Goal: Register for event/course

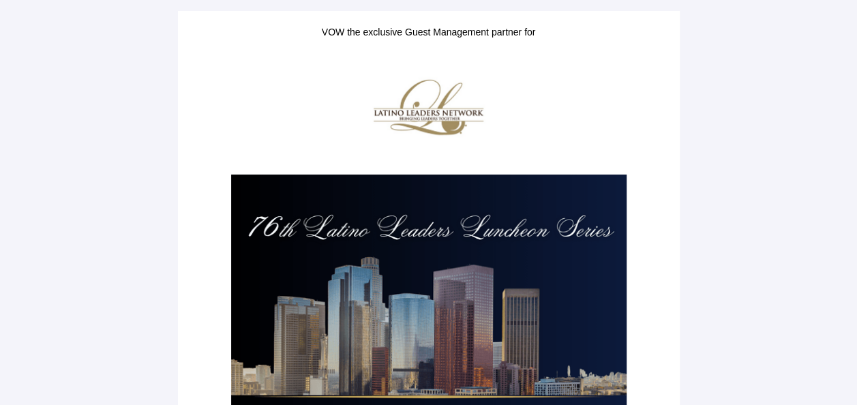
scroll to position [386, 0]
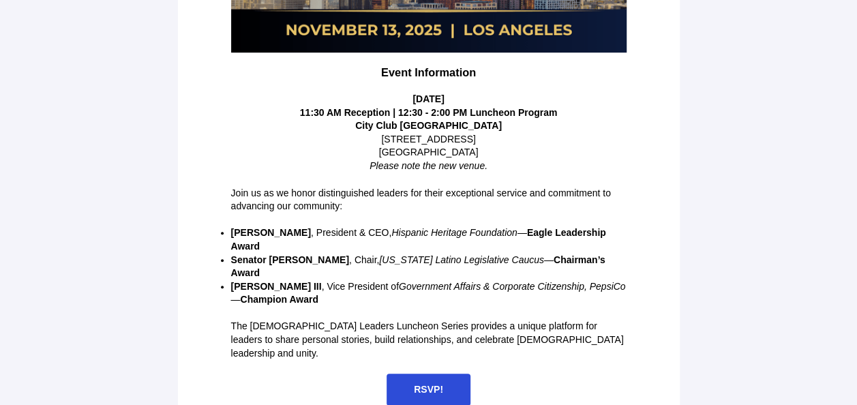
click at [415, 384] on span "RSVP!" at bounding box center [428, 389] width 29 height 11
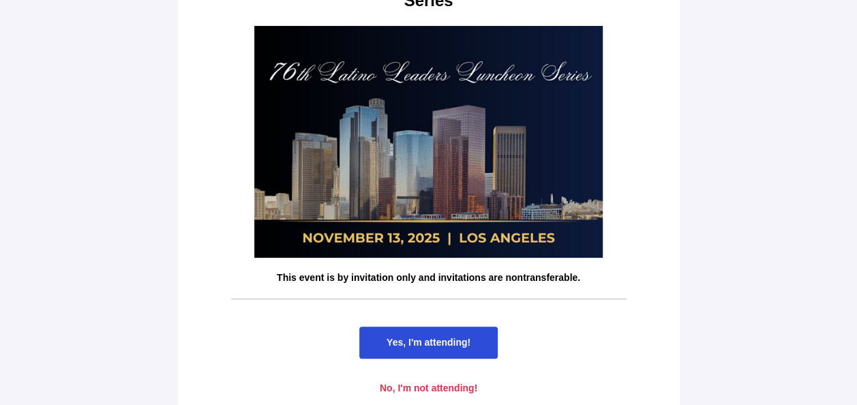
scroll to position [110, 0]
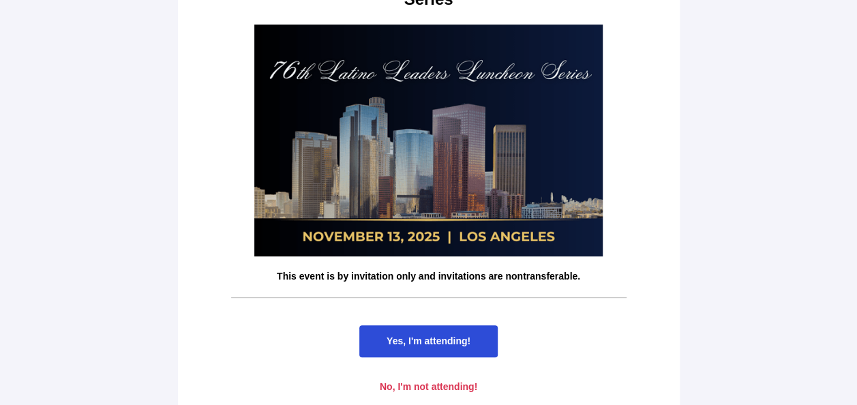
click at [447, 335] on span "Yes, I'm attending!" at bounding box center [429, 340] width 84 height 11
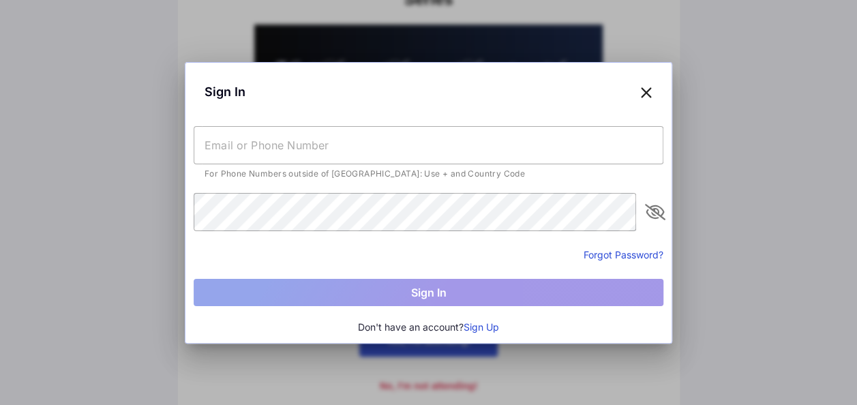
scroll to position [0, 0]
click at [416, 147] on input "text" at bounding box center [429, 145] width 470 height 38
click at [481, 323] on button "Sign Up" at bounding box center [481, 327] width 35 height 15
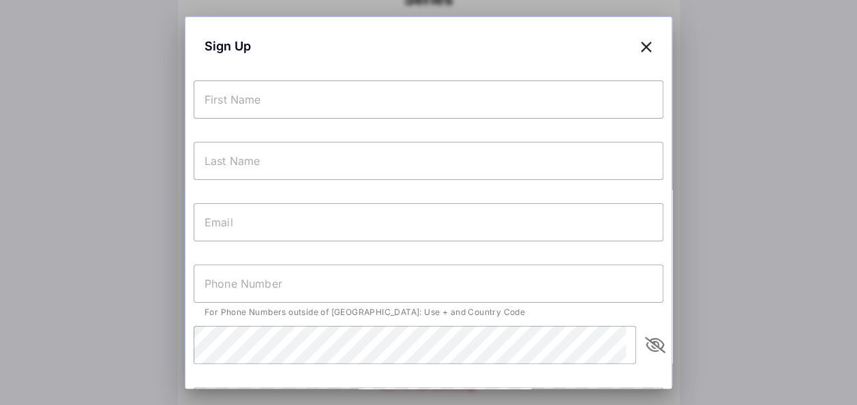
click at [582, 76] on div "Sign Up For Phone Numbers outside of [GEOGRAPHIC_DATA]: Use + and Country Code …" at bounding box center [429, 276] width 488 height 520
click at [528, 119] on div at bounding box center [429, 126] width 470 height 15
click at [461, 89] on input "text" at bounding box center [429, 99] width 470 height 38
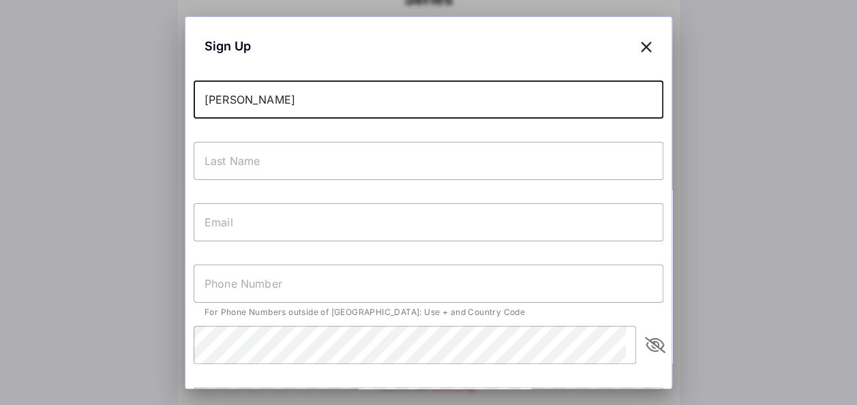
type input "[PERSON_NAME]"
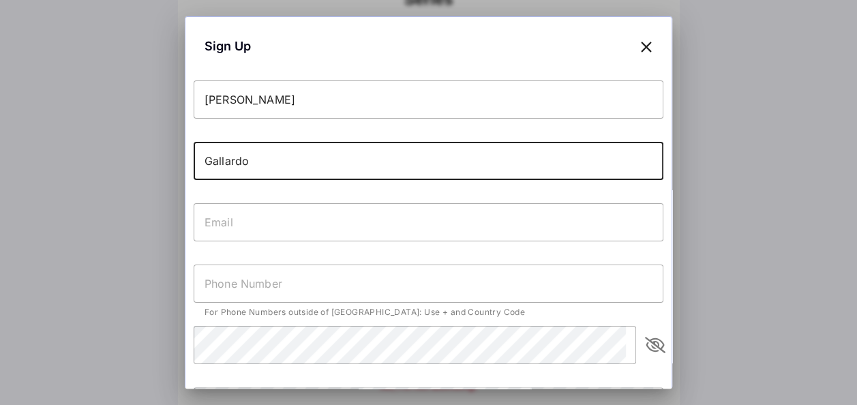
type input "Gallardo"
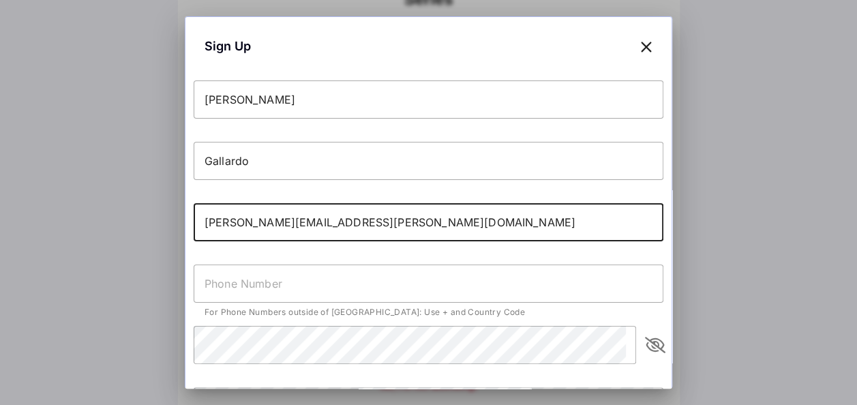
type input "[PERSON_NAME][EMAIL_ADDRESS][PERSON_NAME][DOMAIN_NAME]"
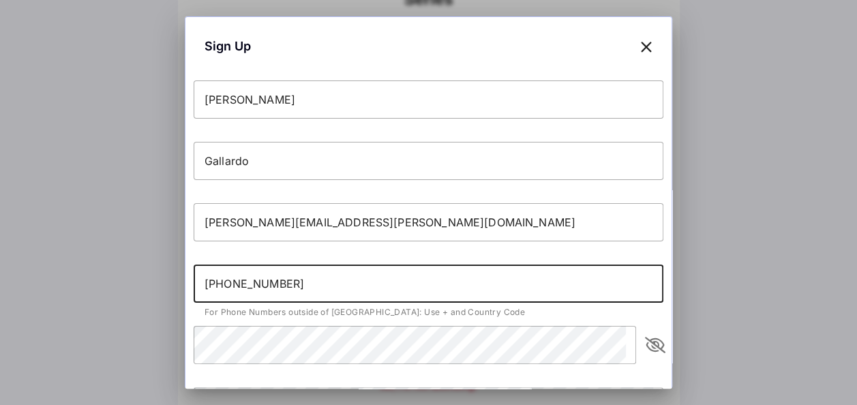
type input "[PHONE_NUMBER]"
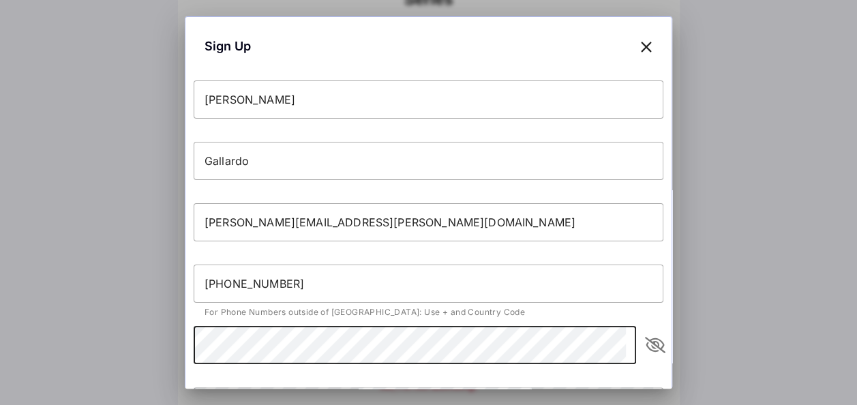
scroll to position [105, 0]
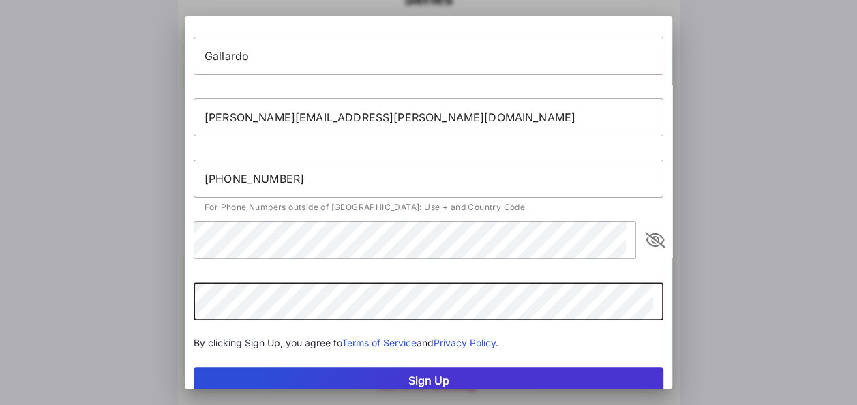
click at [194, 367] on button "Sign Up" at bounding box center [429, 380] width 470 height 27
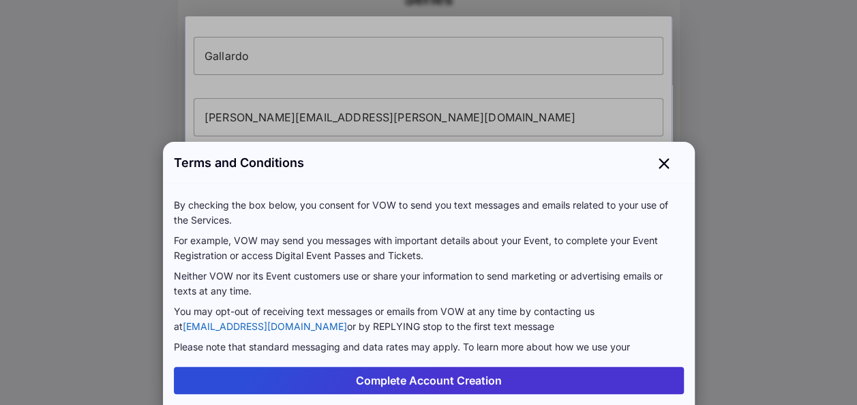
click at [376, 380] on button "Complete Account Creation" at bounding box center [429, 380] width 510 height 27
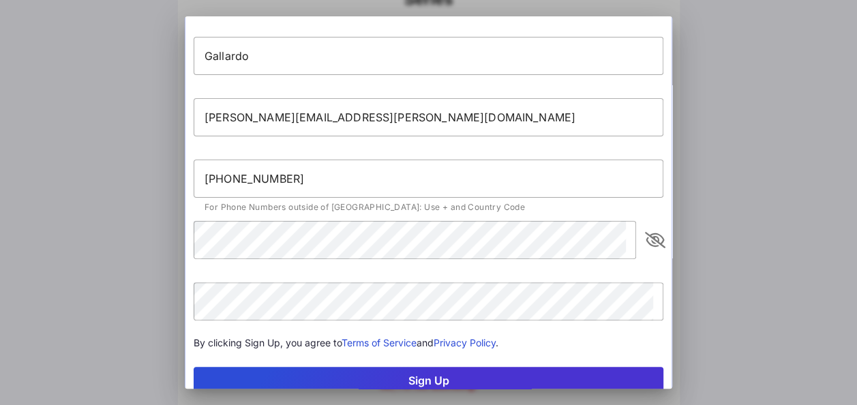
scroll to position [147, 0]
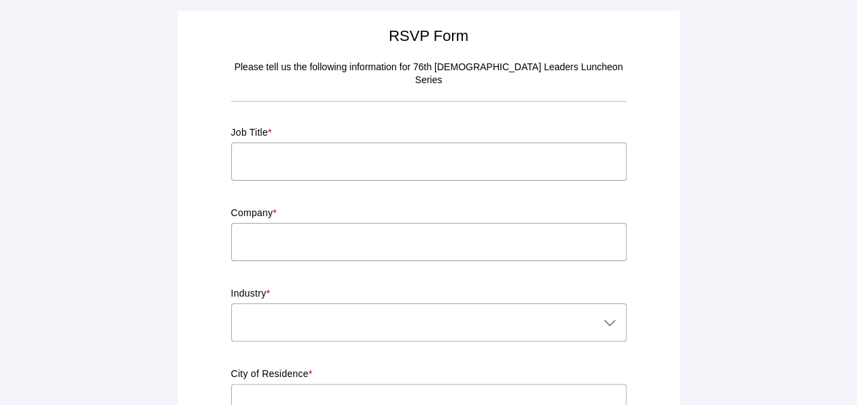
click at [387, 145] on input "text" at bounding box center [428, 162] width 395 height 38
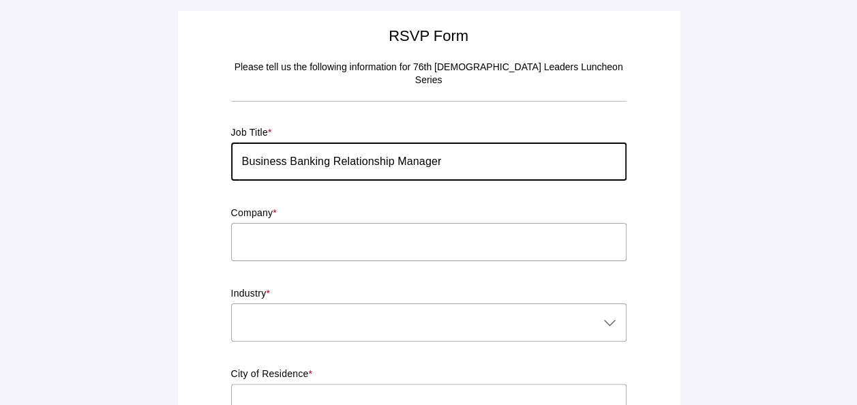
type input "Business Banking Relationship Manager"
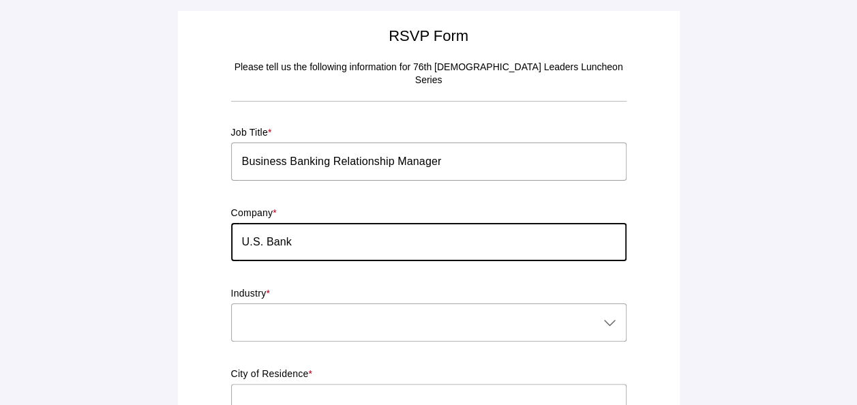
type input "U.S. Bank"
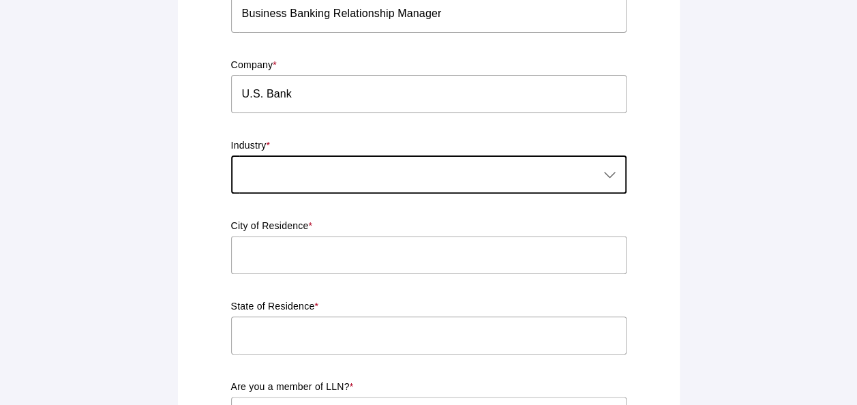
scroll to position [149, 0]
click at [602, 166] on icon at bounding box center [610, 174] width 16 height 16
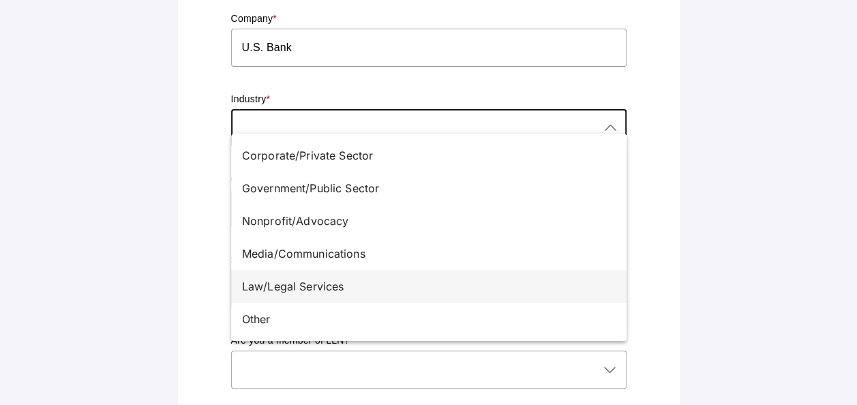
scroll to position [200, 0]
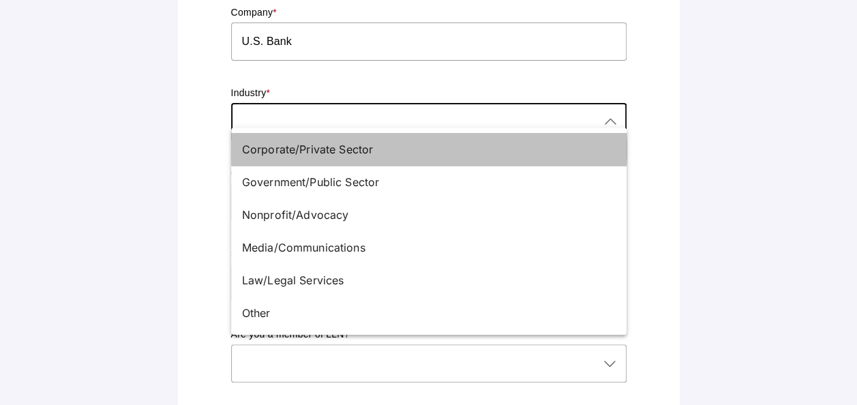
click at [376, 148] on div "Corporate/Private Sector" at bounding box center [423, 149] width 363 height 16
type input "Corporate/Private Sector"
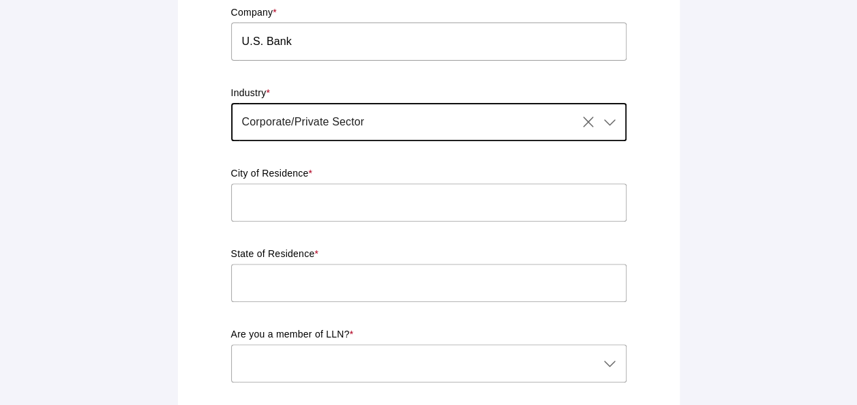
click at [363, 183] on input "text" at bounding box center [428, 202] width 395 height 38
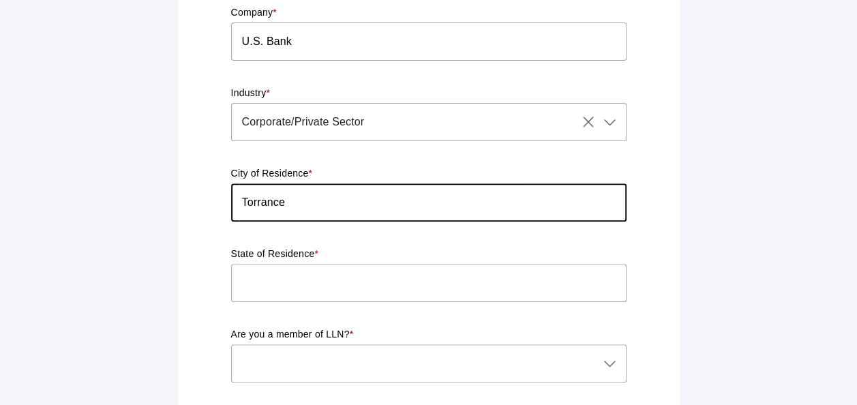
type input "Torrance"
click at [324, 248] on div "State of Residence *" at bounding box center [428, 283] width 395 height 70
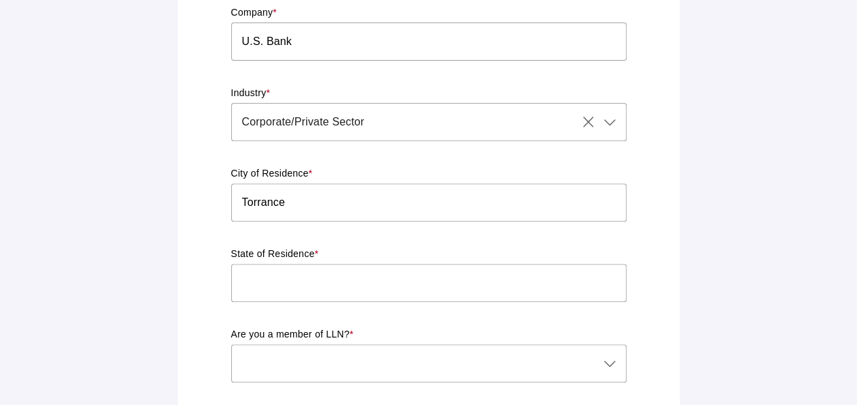
click at [297, 264] on input "text" at bounding box center [428, 283] width 395 height 38
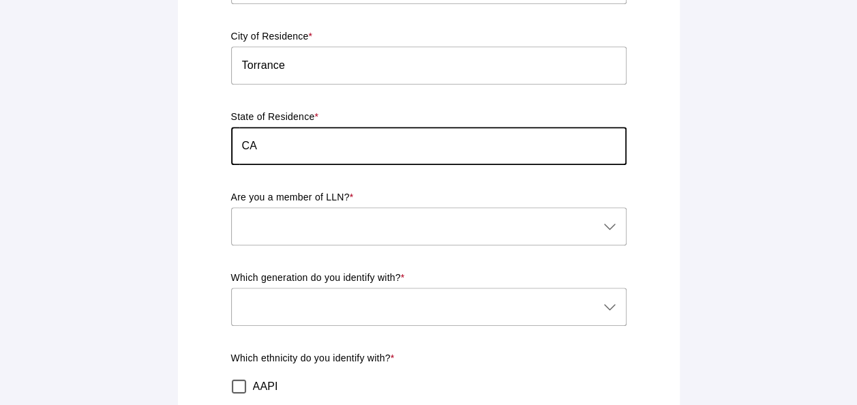
scroll to position [338, 0]
type input "CA"
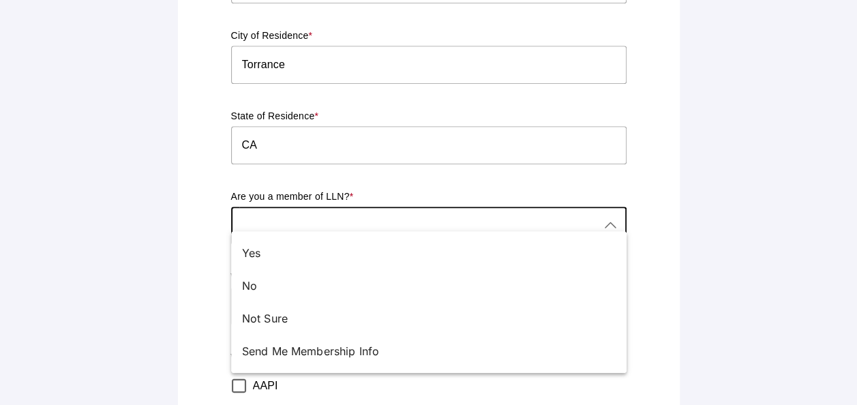
click at [362, 222] on div at bounding box center [415, 226] width 368 height 38
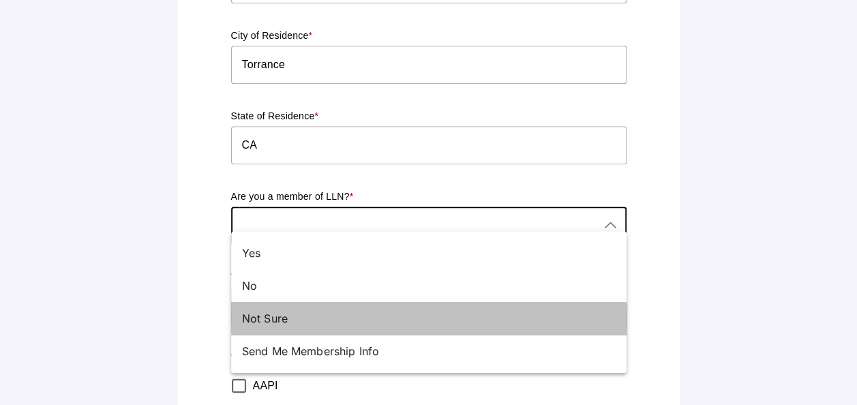
click at [316, 310] on div "Not Sure" at bounding box center [423, 318] width 363 height 16
type input "Not Sure"
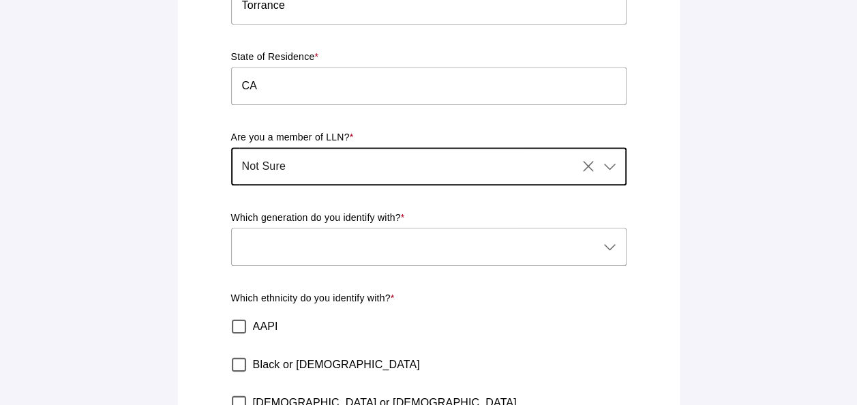
scroll to position [402, 0]
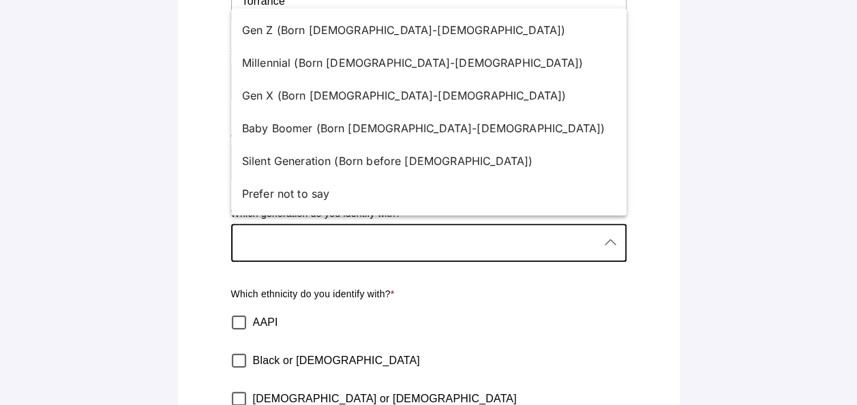
click at [336, 224] on div at bounding box center [415, 243] width 368 height 38
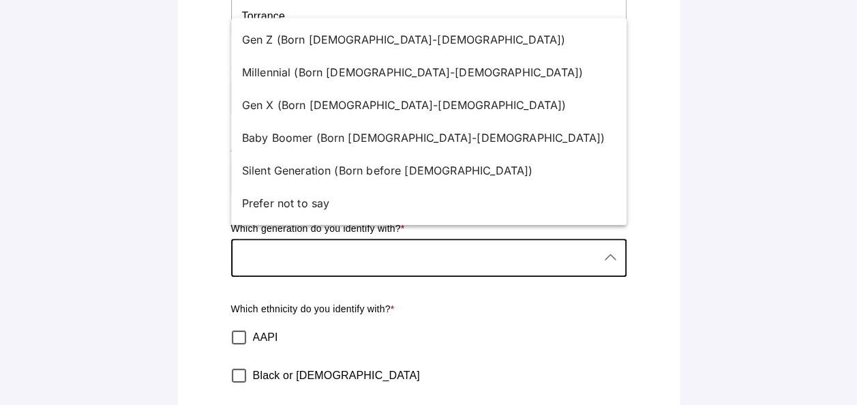
scroll to position [385, 0]
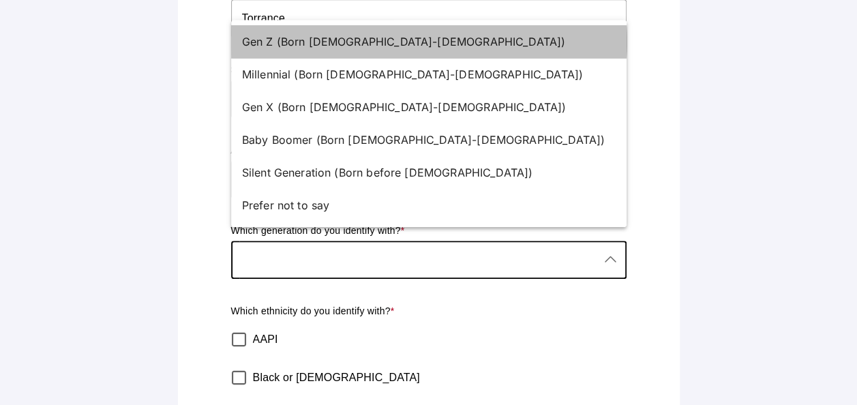
click at [363, 31] on div "Gen Z (Born [DEMOGRAPHIC_DATA]-[DEMOGRAPHIC_DATA])" at bounding box center [428, 41] width 395 height 33
type input "Gen Z (Born [DEMOGRAPHIC_DATA]-[DEMOGRAPHIC_DATA])"
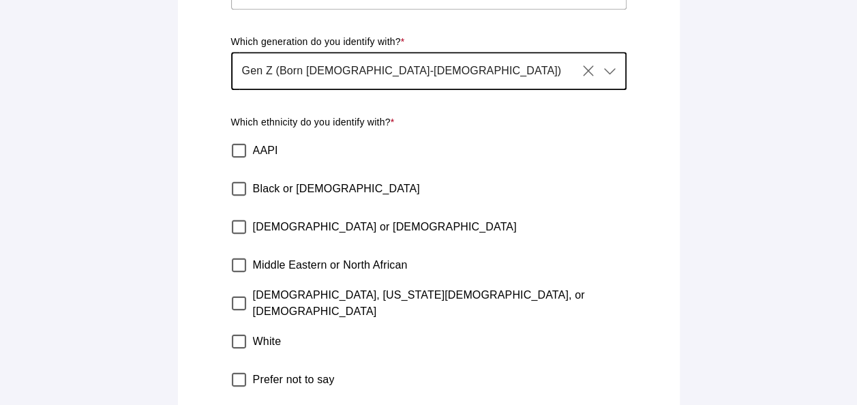
scroll to position [574, 0]
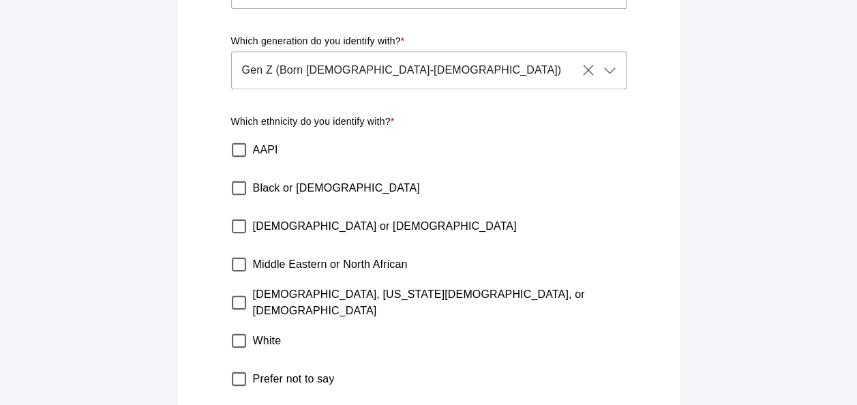
click at [305, 211] on label "[DEMOGRAPHIC_DATA] or [DEMOGRAPHIC_DATA]" at bounding box center [385, 226] width 264 height 38
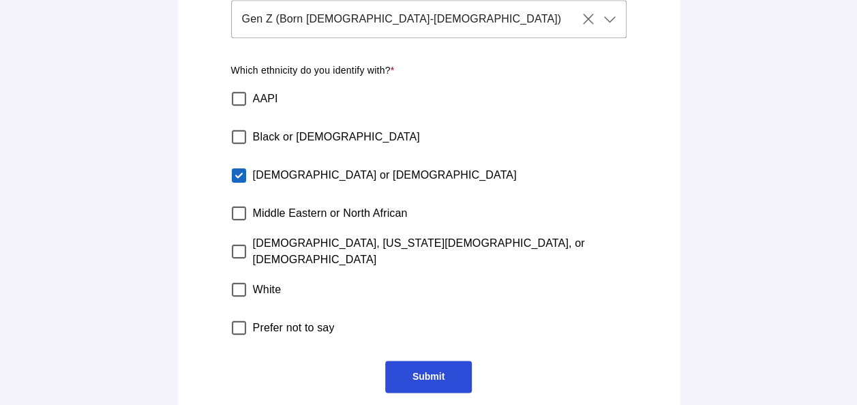
click at [417, 371] on span "Submit" at bounding box center [429, 376] width 32 height 11
